Goal: Task Accomplishment & Management: Manage account settings

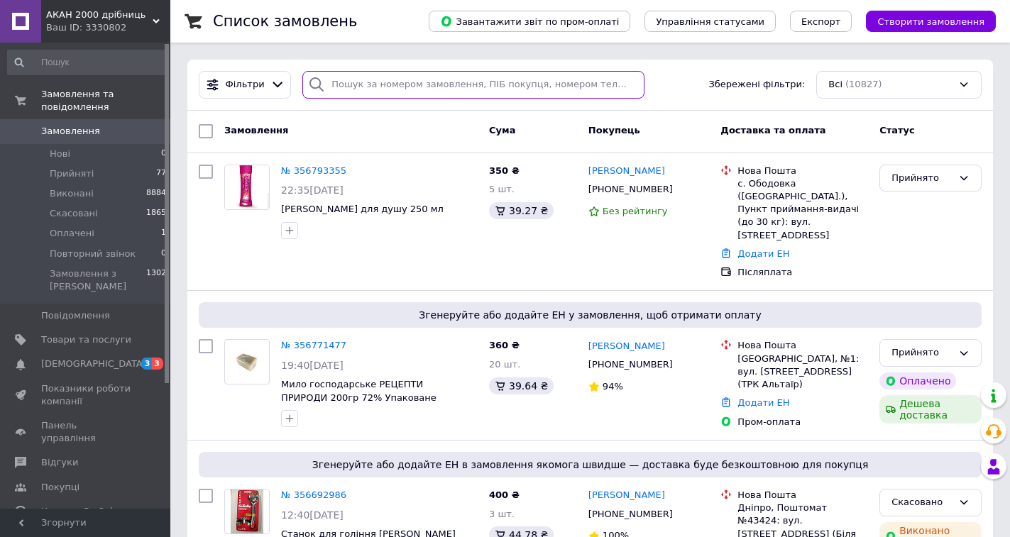
click at [388, 84] on input "search" at bounding box center [472, 85] width 341 height 28
paste input "355906621"
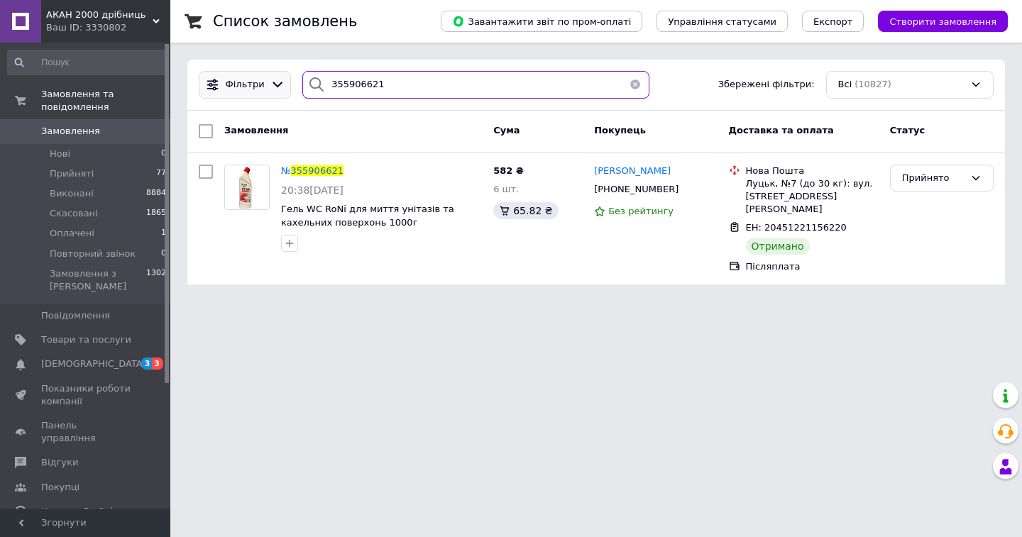
drag, startPoint x: 395, startPoint y: 81, endPoint x: 263, endPoint y: 79, distance: 132.7
click at [263, 78] on div "Фільтри 355906621 Збережені фільтри: Всі (10827)" at bounding box center [596, 85] width 806 height 28
paste input "6275396"
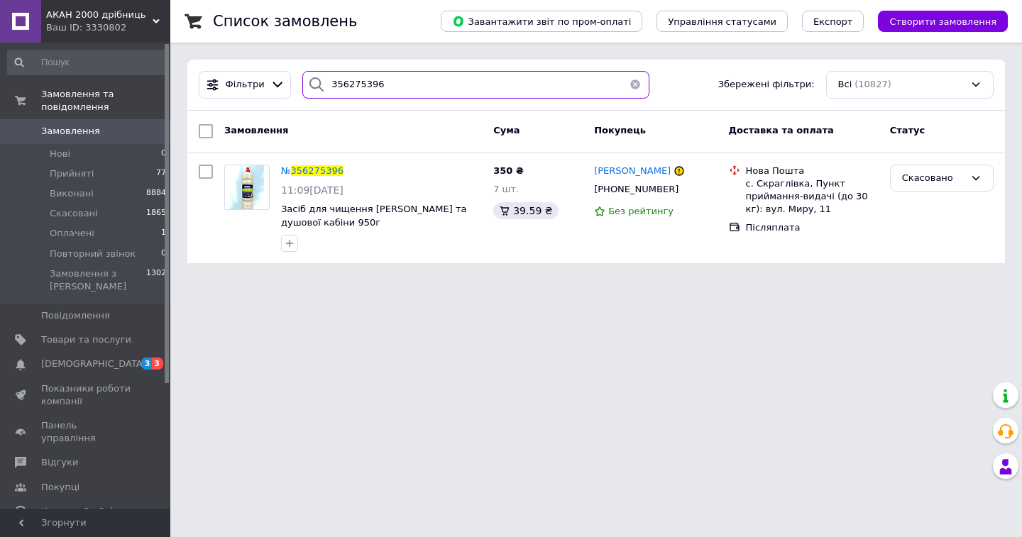
type input "356275396"
click at [630, 90] on button "button" at bounding box center [635, 85] width 28 height 28
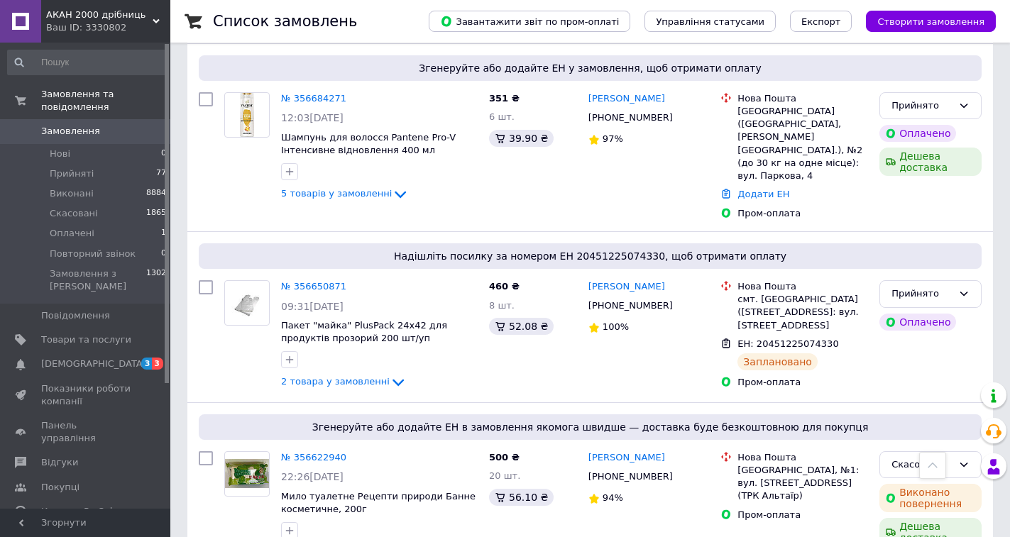
scroll to position [497, 0]
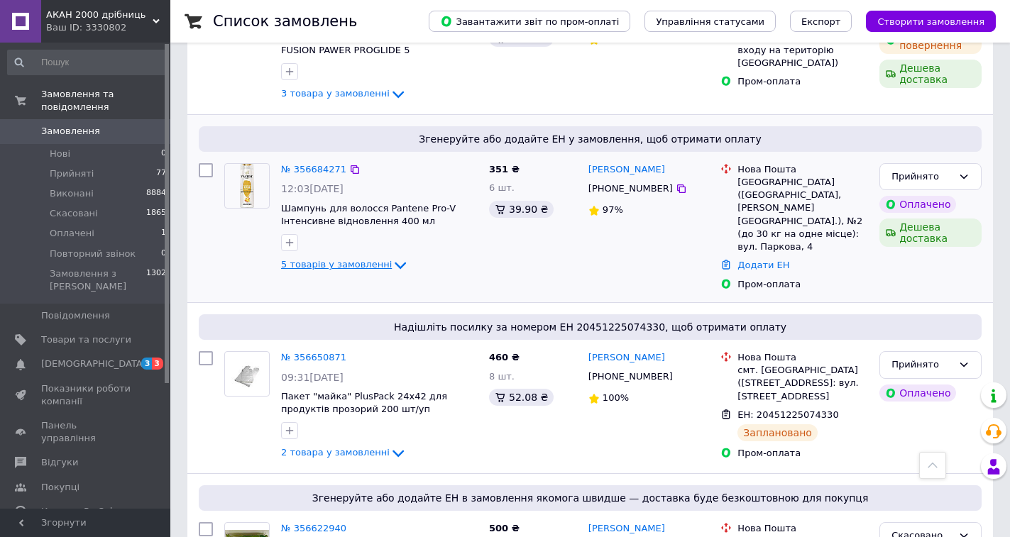
click at [392, 257] on icon at bounding box center [400, 265] width 17 height 17
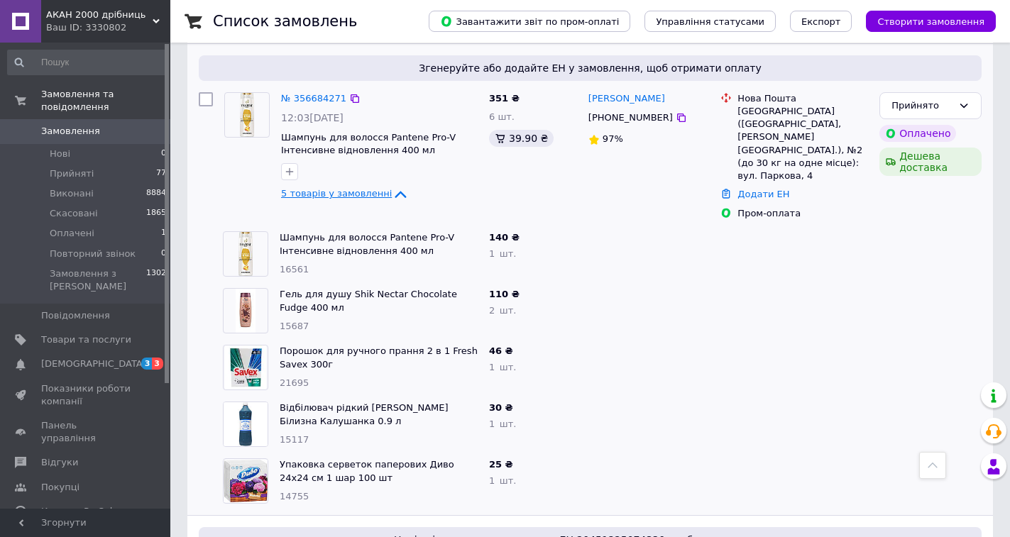
scroll to position [0, 0]
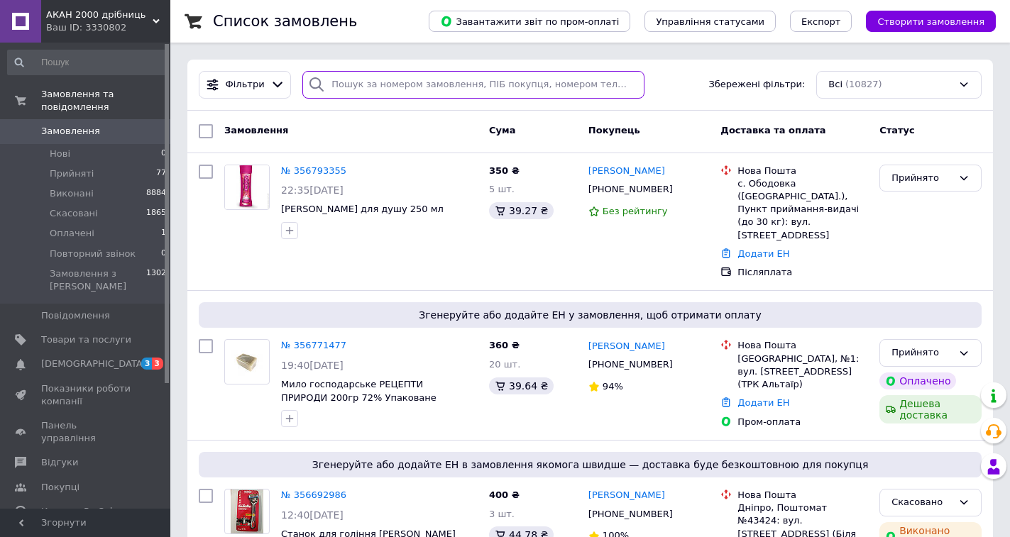
click at [383, 92] on input "search" at bounding box center [472, 85] width 341 height 28
paste input "356771477"
type input "356771477"
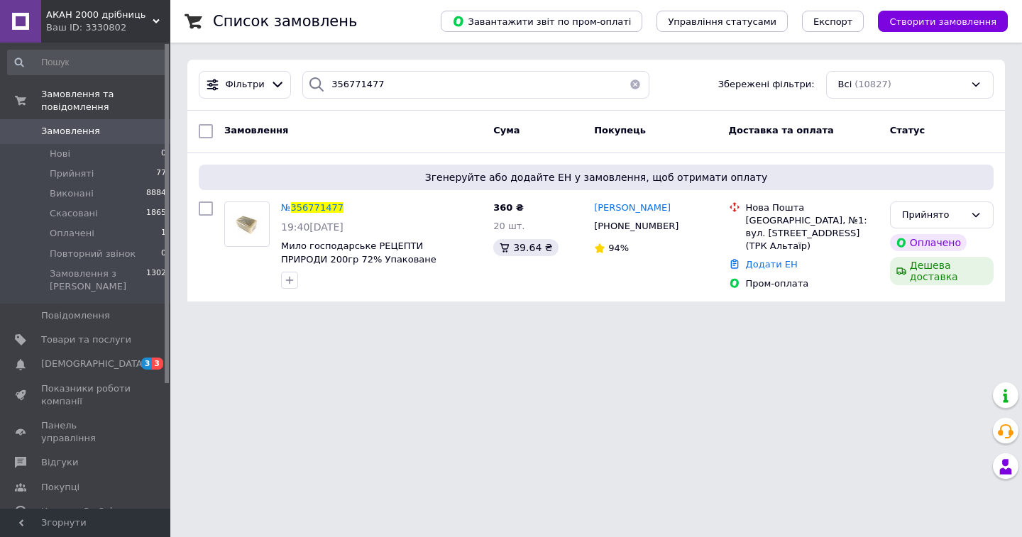
click at [628, 84] on button "button" at bounding box center [635, 85] width 28 height 28
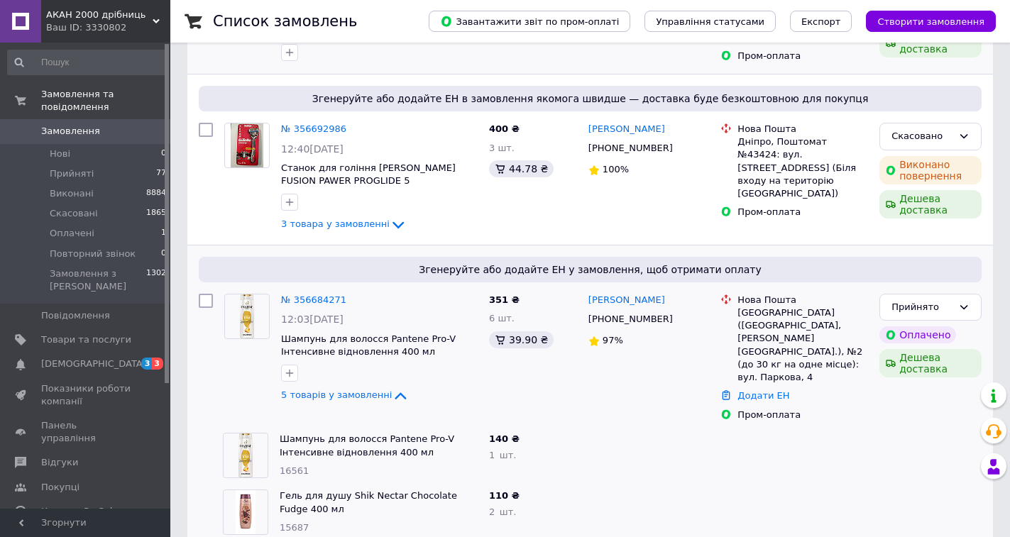
scroll to position [426, 0]
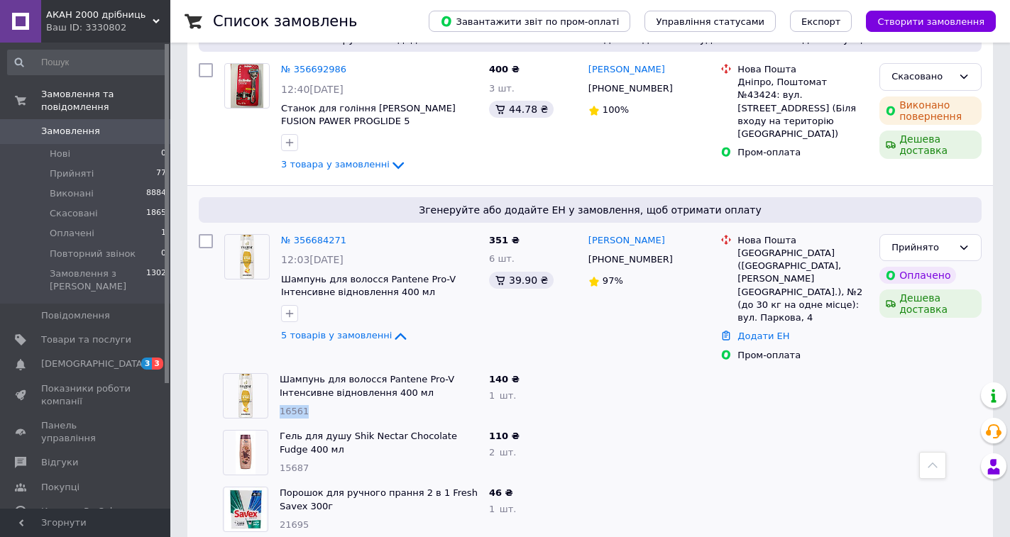
drag, startPoint x: 313, startPoint y: 372, endPoint x: 280, endPoint y: 365, distance: 34.1
click at [280, 405] on div "16561" at bounding box center [379, 411] width 198 height 13
click at [105, 334] on span "Товари та послуги" at bounding box center [86, 340] width 90 height 13
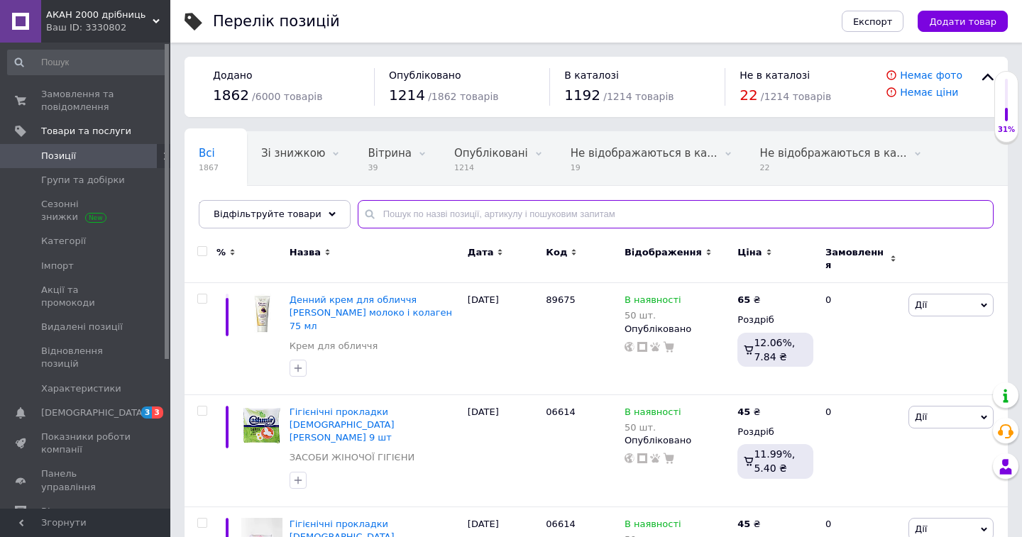
click at [417, 217] on input "text" at bounding box center [676, 214] width 636 height 28
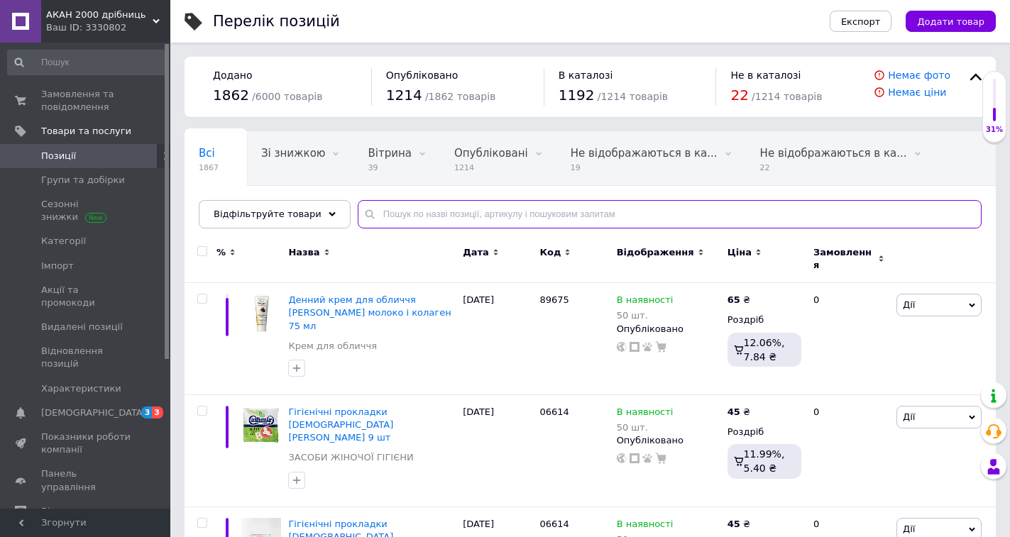
paste input "16561"
type input "16561"
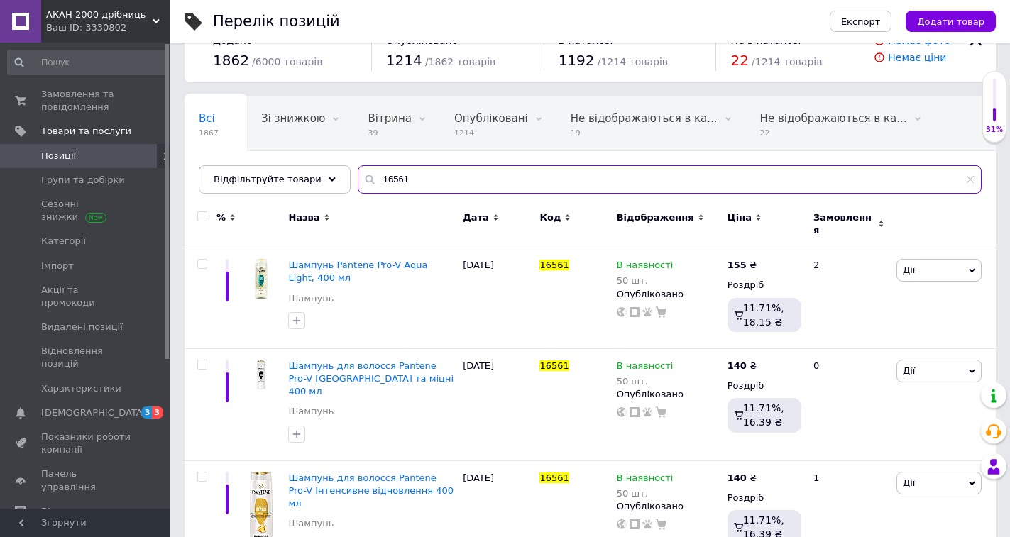
scroll to position [52, 0]
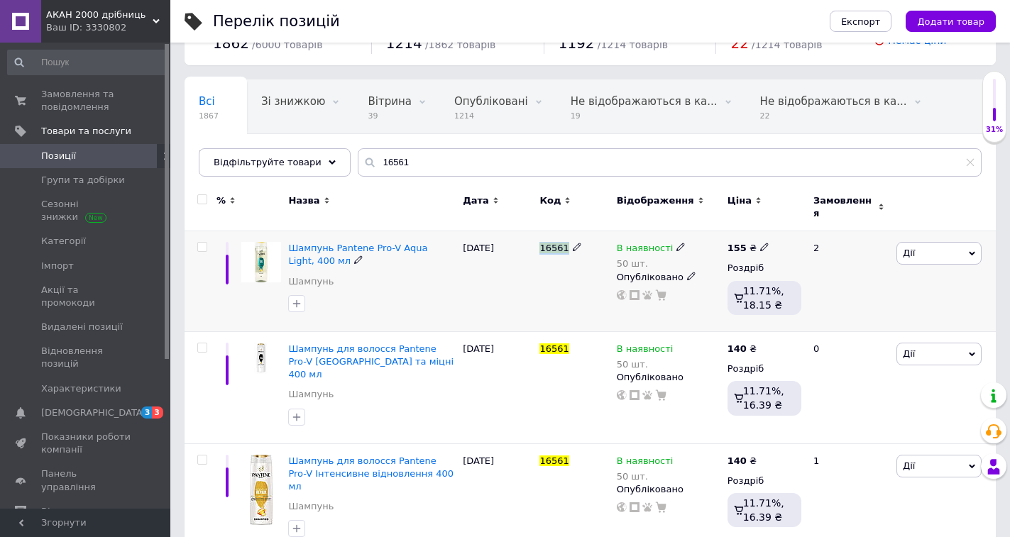
drag, startPoint x: 539, startPoint y: 236, endPoint x: 566, endPoint y: 236, distance: 26.3
click at [566, 242] on div "16561" at bounding box center [574, 248] width 70 height 13
copy span "16561"
click at [760, 243] on icon at bounding box center [764, 247] width 9 height 9
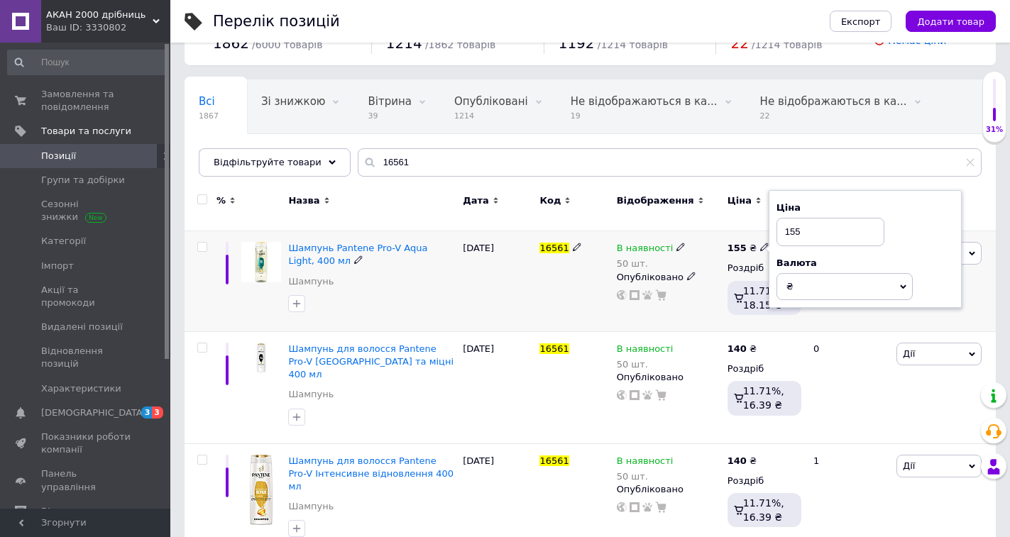
drag, startPoint x: 800, startPoint y: 224, endPoint x: 784, endPoint y: 221, distance: 15.9
click at [784, 221] on input "155" at bounding box center [830, 232] width 108 height 28
drag, startPoint x: 791, startPoint y: 219, endPoint x: 801, endPoint y: 214, distance: 11.5
click at [803, 218] on input "200" at bounding box center [830, 232] width 108 height 28
type input "215"
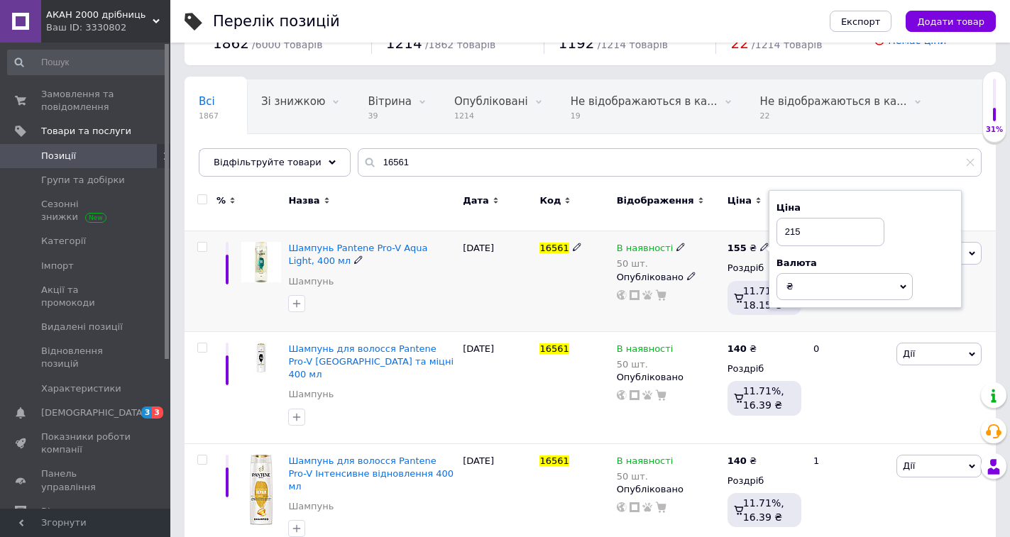
click at [577, 285] on div "16561" at bounding box center [574, 281] width 77 height 101
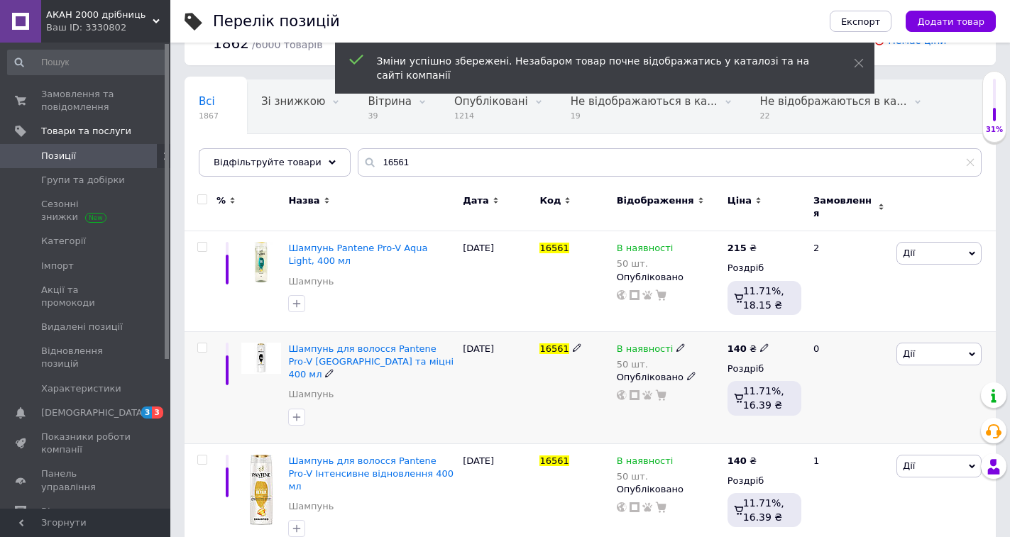
click at [760, 344] on use at bounding box center [764, 348] width 8 height 8
drag, startPoint x: 810, startPoint y: 324, endPoint x: 779, endPoint y: 331, distance: 31.9
click at [779, 331] on input "140" at bounding box center [830, 333] width 108 height 28
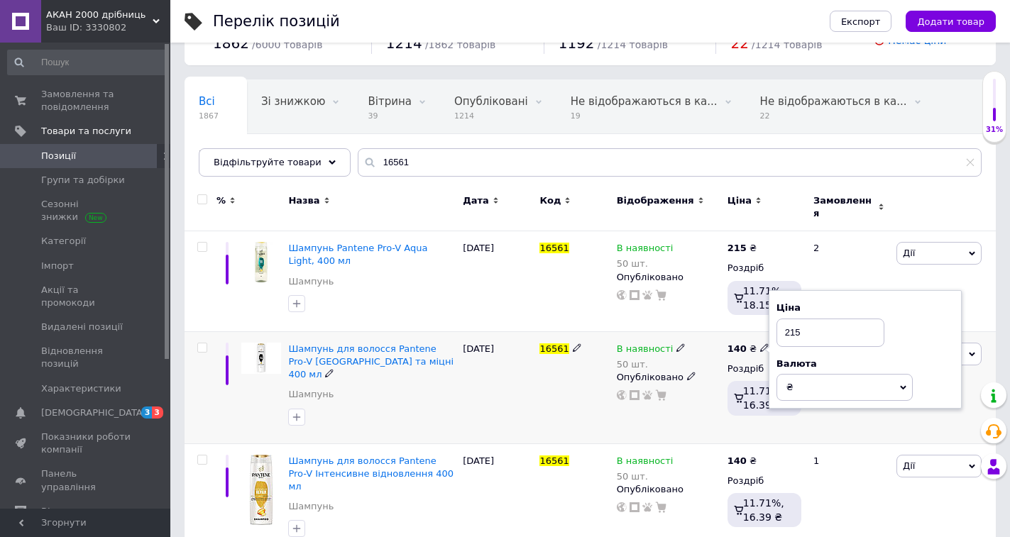
type input "215"
click at [543, 389] on div "16561" at bounding box center [574, 387] width 77 height 112
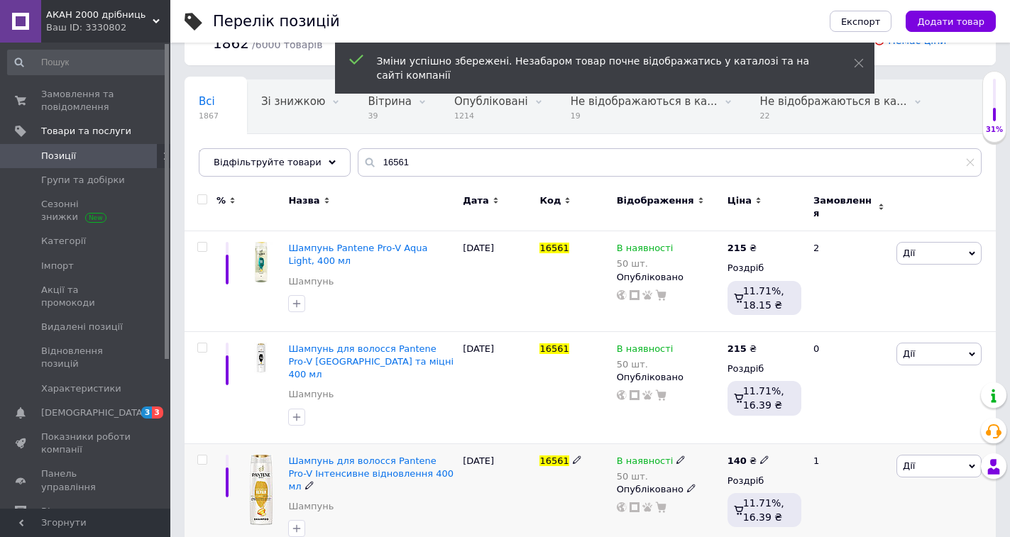
click at [760, 456] on icon at bounding box center [764, 460] width 9 height 9
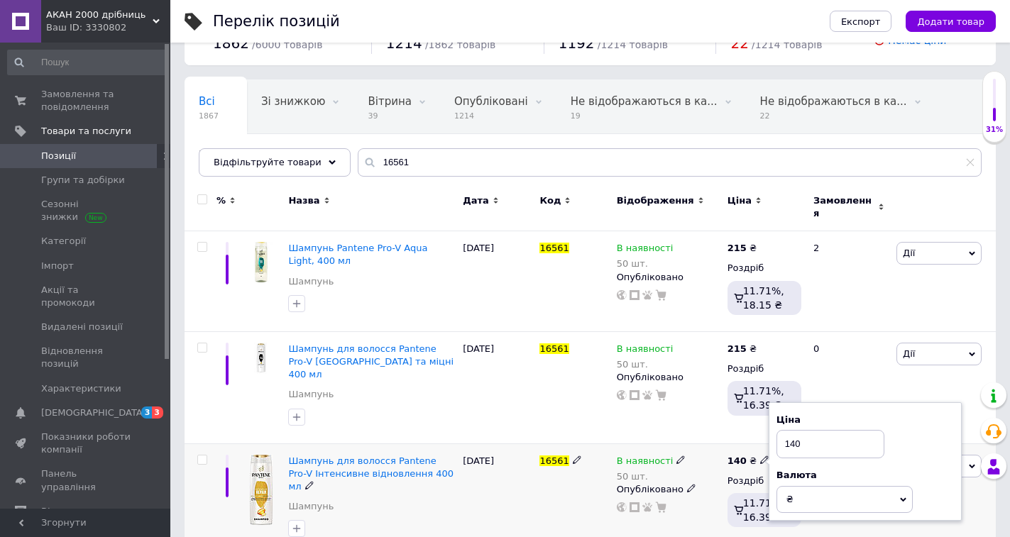
click at [780, 430] on input "140" at bounding box center [830, 444] width 108 height 28
type input "215"
click at [558, 479] on div "16561" at bounding box center [574, 499] width 77 height 111
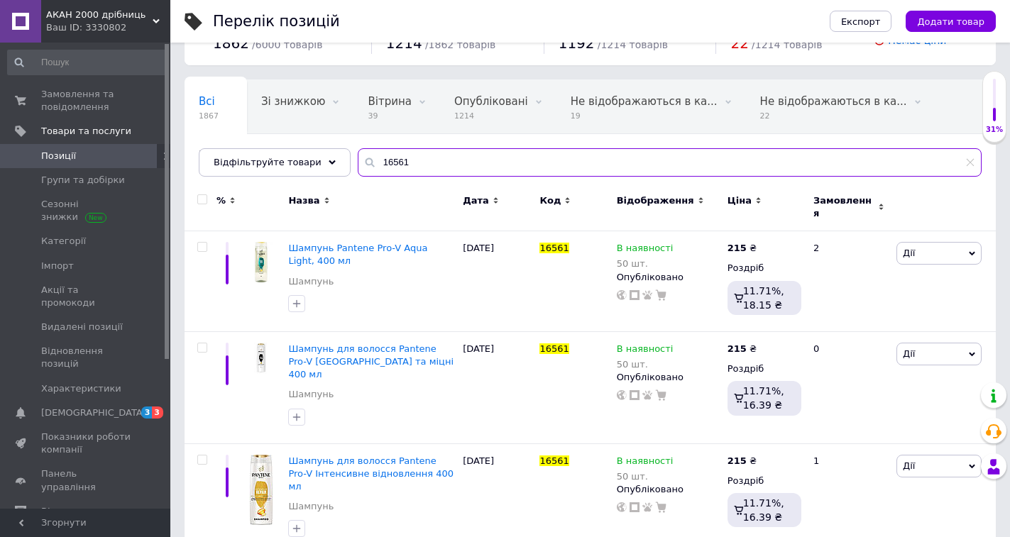
drag, startPoint x: 400, startPoint y: 169, endPoint x: 370, endPoint y: 160, distance: 31.9
click at [370, 160] on input "16561" at bounding box center [670, 162] width 624 height 28
type input "1"
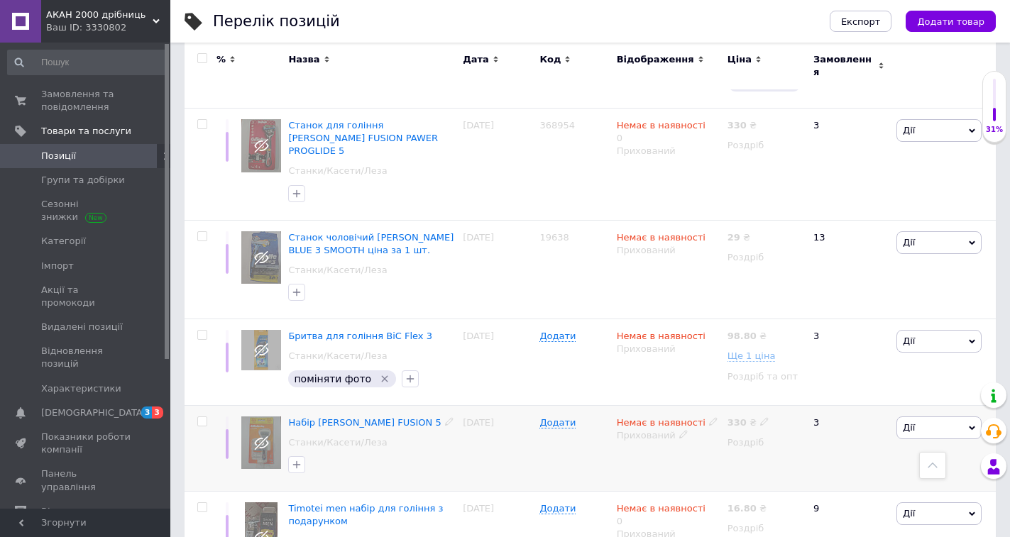
scroll to position [678, 0]
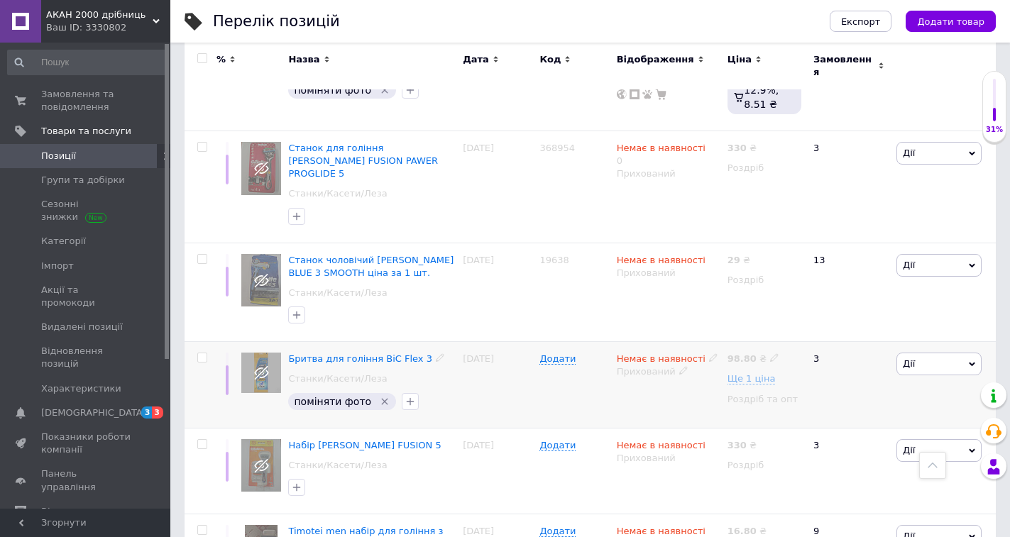
click at [379, 396] on icon "Видалити мітку" at bounding box center [384, 401] width 11 height 11
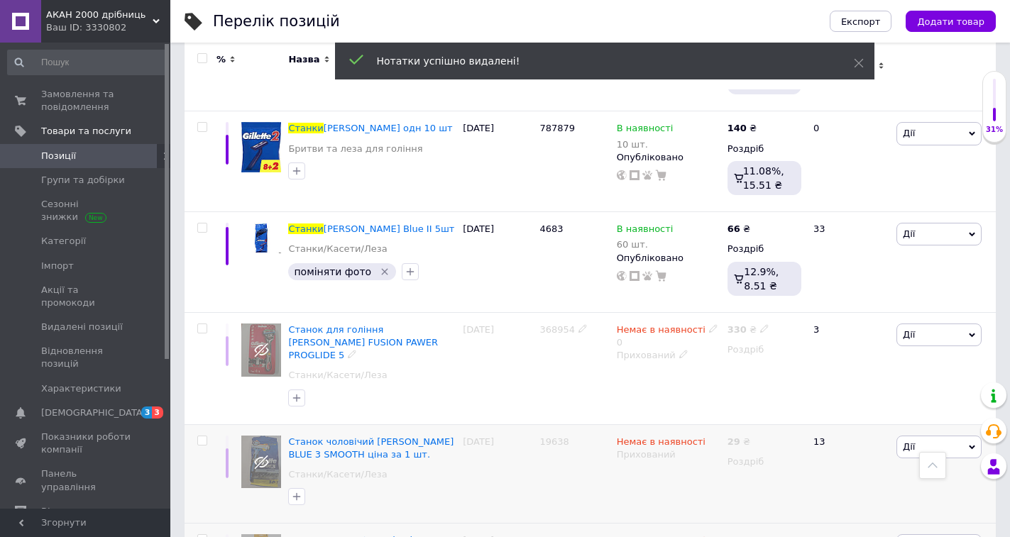
scroll to position [465, 0]
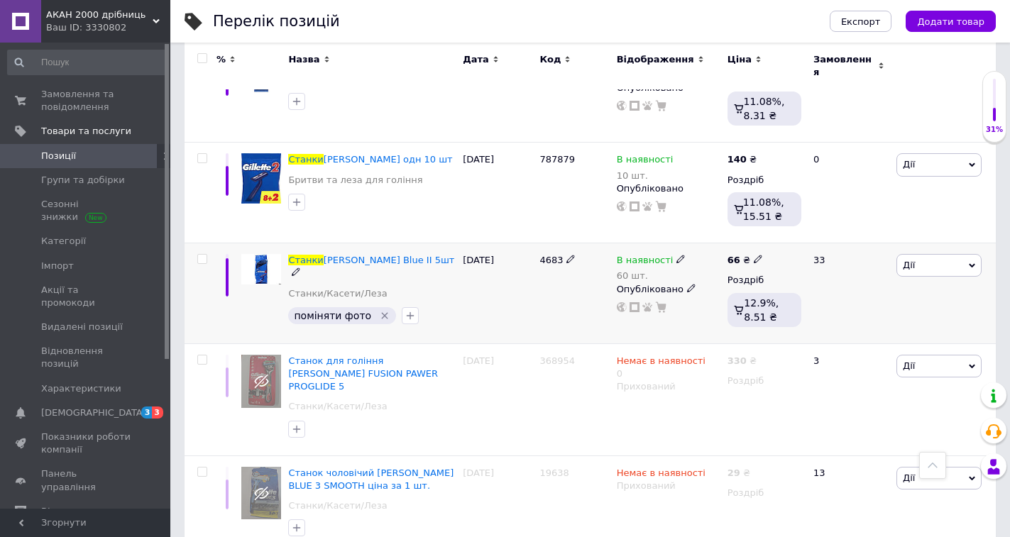
click at [379, 310] on icon "Видалити мітку" at bounding box center [384, 315] width 11 height 11
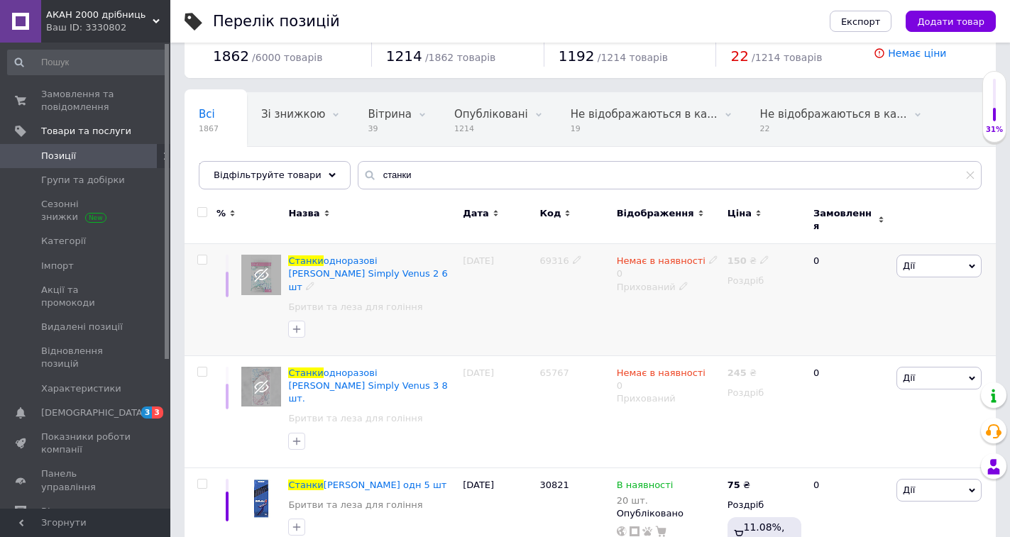
scroll to position [0, 0]
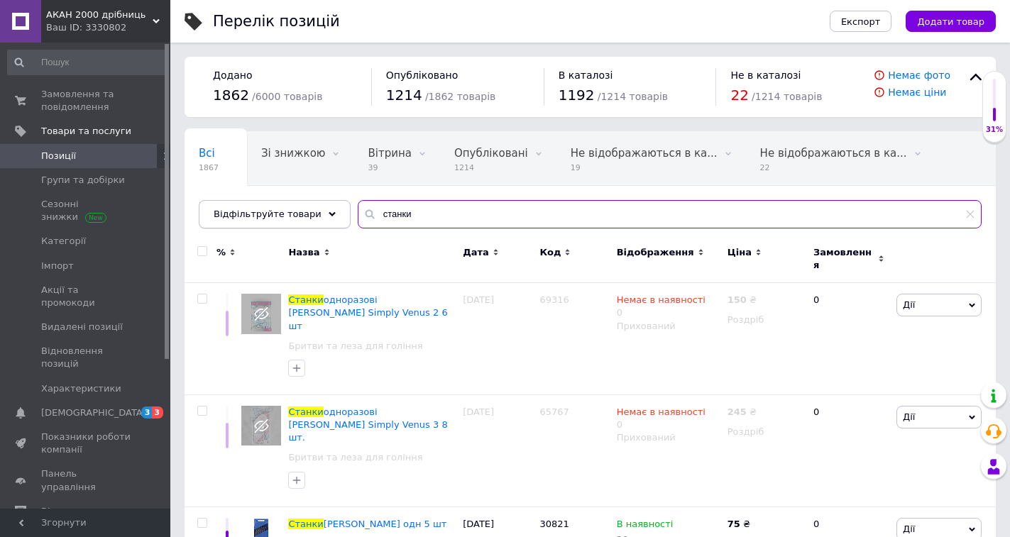
drag, startPoint x: 384, startPoint y: 219, endPoint x: 300, endPoint y: 219, distance: 84.5
click at [300, 219] on div "Відфільтруйте товари станки" at bounding box center [590, 214] width 783 height 28
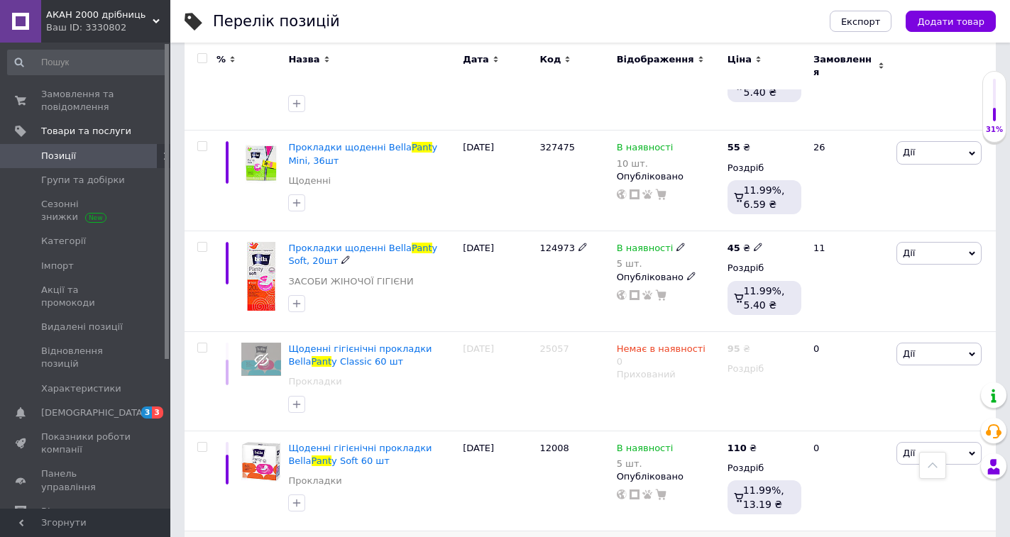
scroll to position [652, 0]
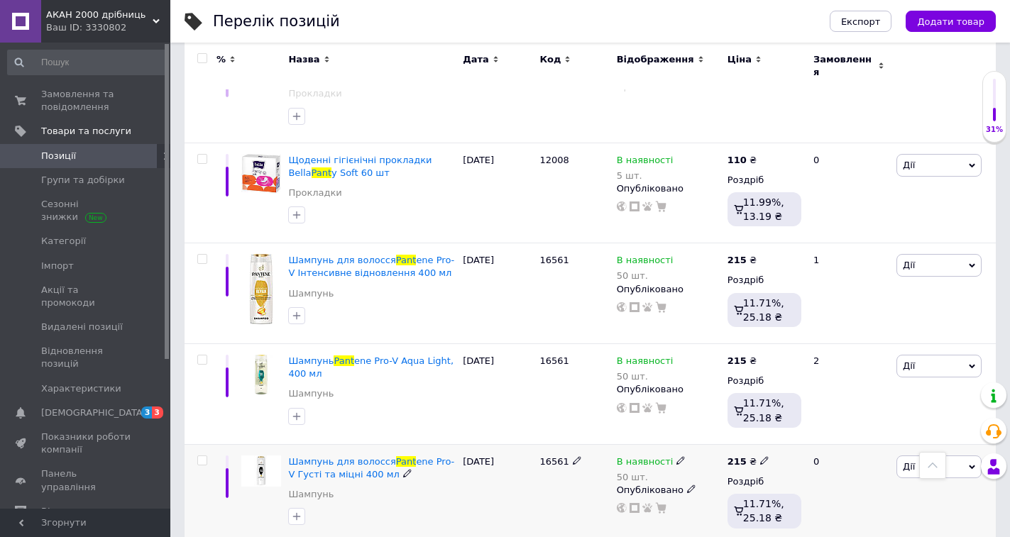
type input "pant"
copy div "Шампунь для волосся Pant ene"
drag, startPoint x: 282, startPoint y: 438, endPoint x: 415, endPoint y: 436, distance: 132.7
click at [415, 444] on div "Шампунь для волосся Pant ene Pro-V Густі та міцні 400 мл Шампунь 12.08.2025 165…" at bounding box center [590, 494] width 811 height 100
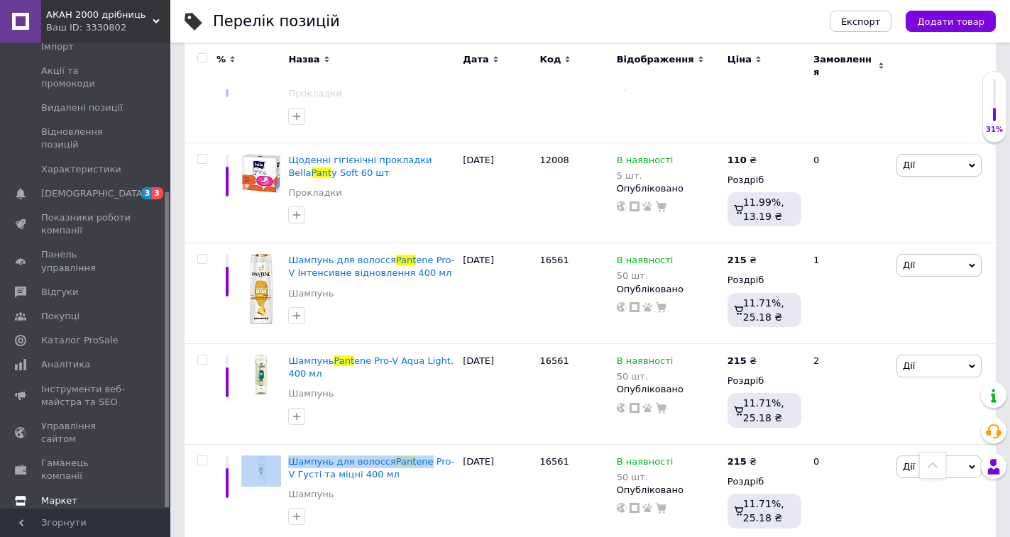
scroll to position [220, 0]
click at [81, 248] on span "Панель управління" at bounding box center [86, 261] width 90 height 26
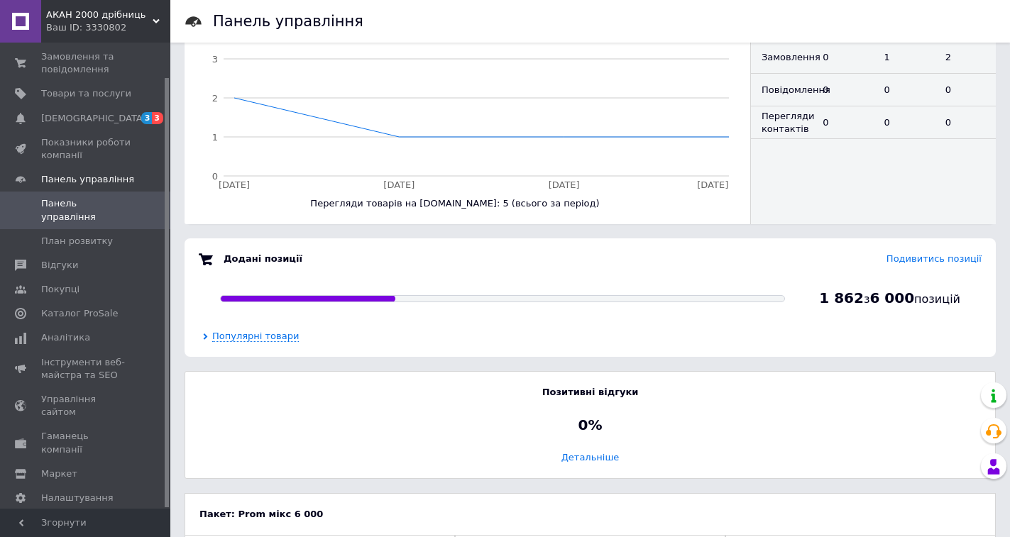
scroll to position [824, 0]
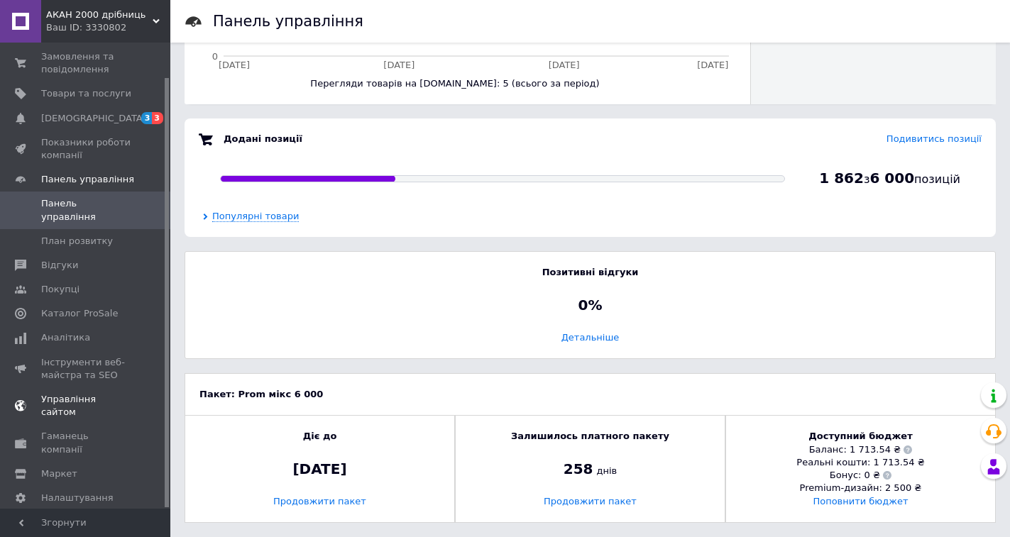
click at [99, 393] on span "Управління сайтом" at bounding box center [86, 406] width 90 height 26
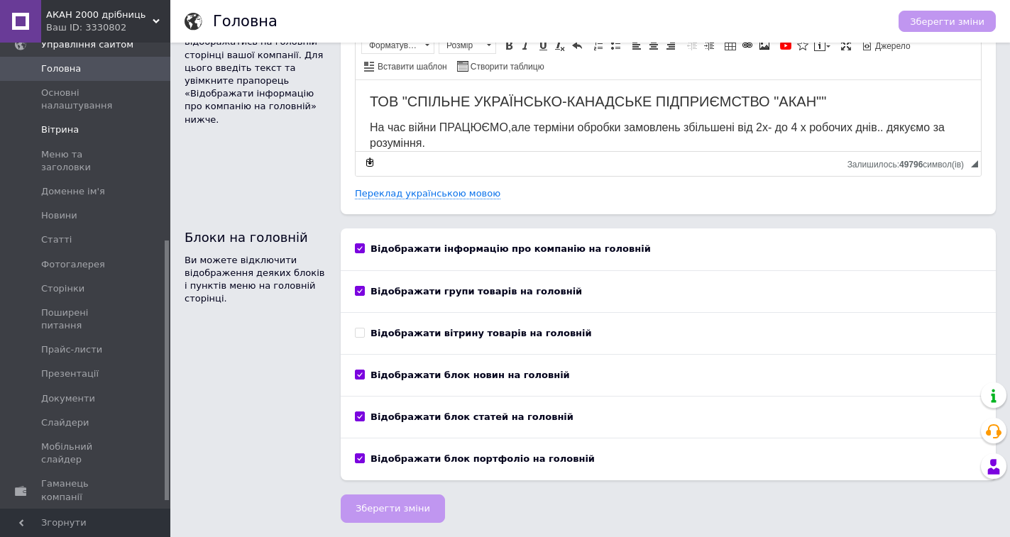
scroll to position [366, 0]
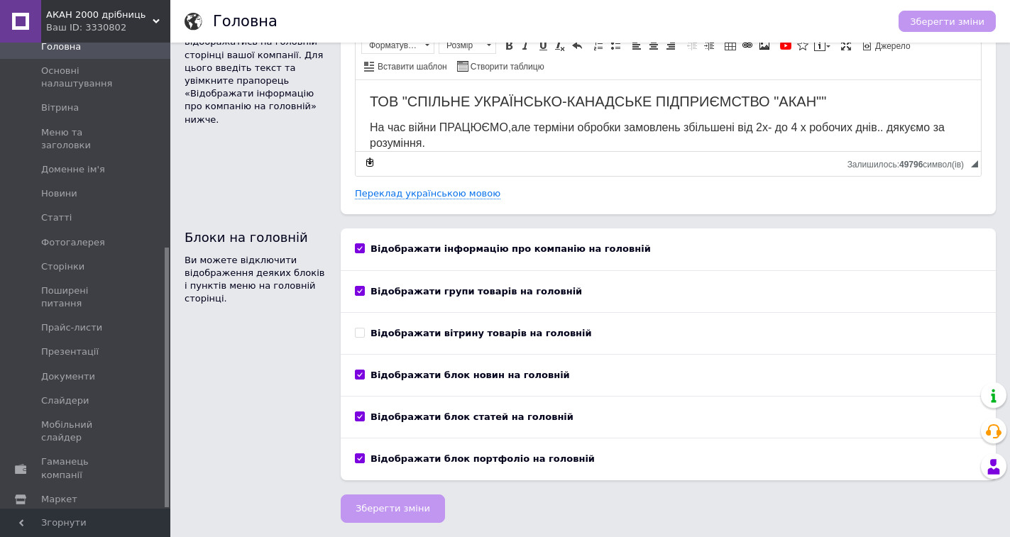
click at [102, 517] on span "Налаштування" at bounding box center [86, 523] width 90 height 13
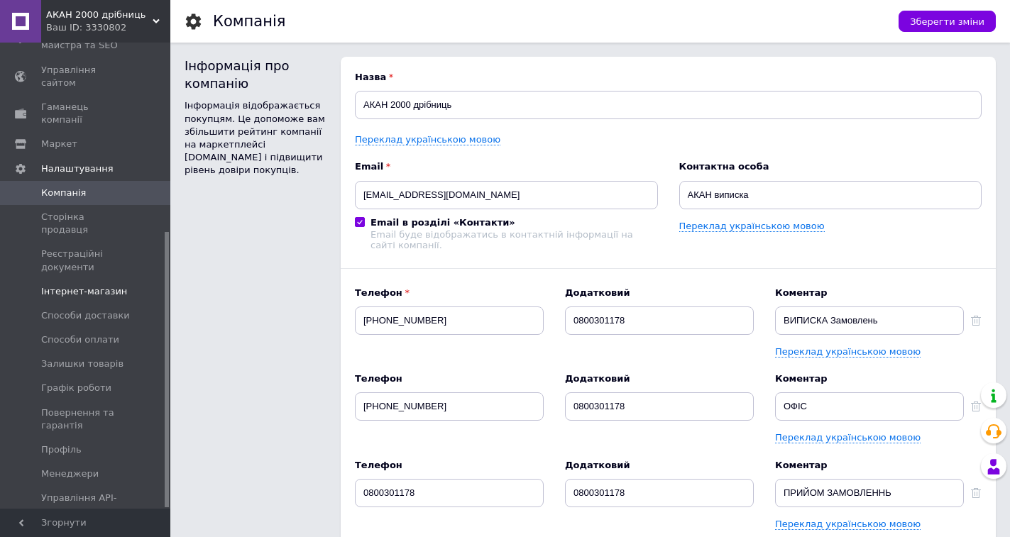
click at [82, 285] on span "Інтернет-магазин" at bounding box center [84, 291] width 86 height 13
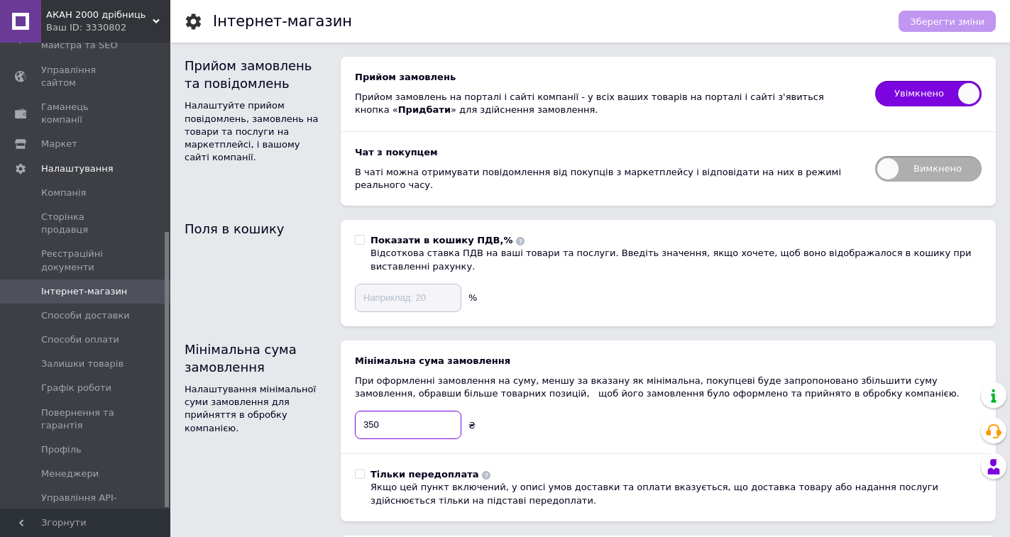
drag, startPoint x: 373, startPoint y: 398, endPoint x: 356, endPoint y: 397, distance: 17.0
click at [356, 411] on input "350" at bounding box center [408, 425] width 106 height 28
type input "400"
click at [944, 26] on span "Зберегти зміни" at bounding box center [947, 21] width 75 height 11
click at [944, 26] on div "Зберегти зміни" at bounding box center [947, 21] width 97 height 21
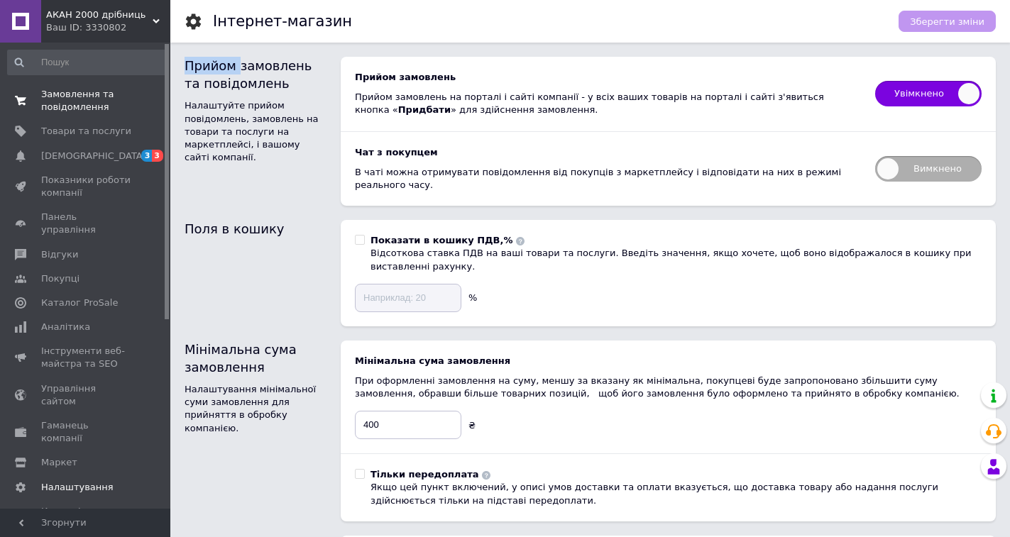
click at [98, 106] on span "Замовлення та повідомлення" at bounding box center [86, 101] width 90 height 26
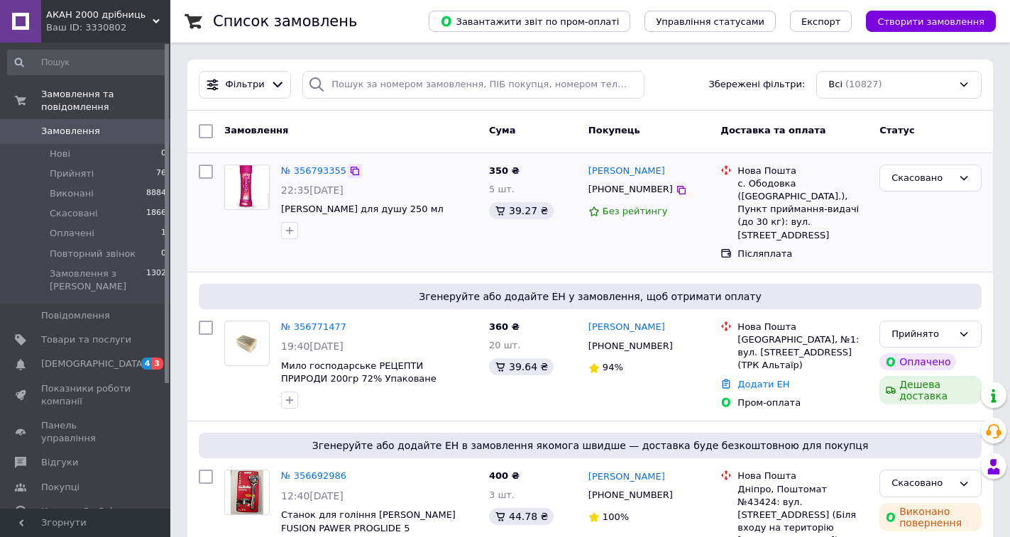
click at [351, 172] on icon at bounding box center [355, 171] width 9 height 9
